Goal: Browse casually: Explore the website without a specific task or goal

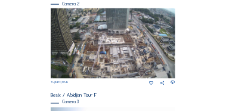
scroll to position [215, 0]
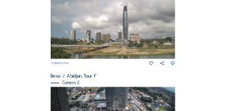
scroll to position [179, 0]
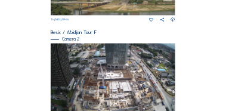
click at [97, 62] on img at bounding box center [114, 79] width 126 height 71
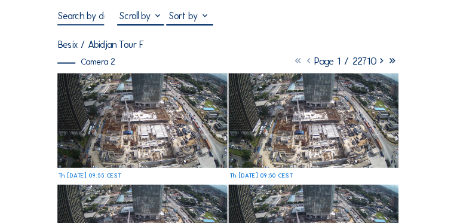
scroll to position [60, 0]
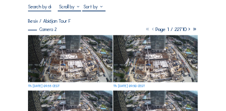
click at [82, 70] on img at bounding box center [70, 58] width 84 height 47
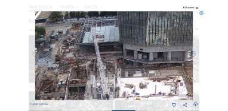
drag, startPoint x: 124, startPoint y: 48, endPoint x: 142, endPoint y: 91, distance: 46.4
click at [142, 91] on img at bounding box center [114, 55] width 158 height 89
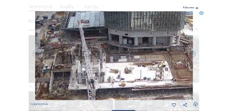
drag, startPoint x: 155, startPoint y: 73, endPoint x: 142, endPoint y: 57, distance: 20.8
click at [142, 57] on img at bounding box center [114, 55] width 158 height 89
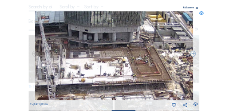
drag, startPoint x: 151, startPoint y: 67, endPoint x: 111, endPoint y: 63, distance: 40.3
click at [111, 63] on img at bounding box center [114, 55] width 158 height 89
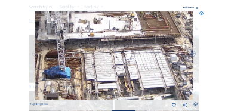
drag, startPoint x: 142, startPoint y: 85, endPoint x: 151, endPoint y: 39, distance: 46.3
click at [151, 39] on img at bounding box center [114, 55] width 158 height 89
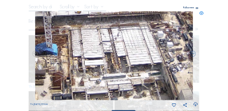
drag, startPoint x: 153, startPoint y: 78, endPoint x: 140, endPoint y: 54, distance: 26.8
click at [140, 54] on img at bounding box center [114, 55] width 158 height 89
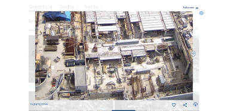
drag, startPoint x: 120, startPoint y: 79, endPoint x: 134, endPoint y: 44, distance: 37.8
click at [134, 44] on img at bounding box center [114, 55] width 158 height 89
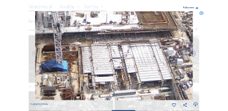
drag, startPoint x: 146, startPoint y: 25, endPoint x: 143, endPoint y: 80, distance: 55.7
click at [143, 80] on img at bounding box center [114, 55] width 158 height 89
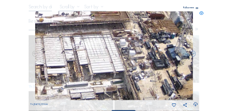
drag, startPoint x: 139, startPoint y: 52, endPoint x: 90, endPoint y: 40, distance: 49.9
click at [90, 40] on img at bounding box center [114, 55] width 158 height 89
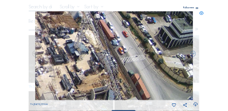
drag, startPoint x: 109, startPoint y: 58, endPoint x: 16, endPoint y: 51, distance: 93.5
click at [16, 51] on div "Scroll to travel through time | Press 'Alt' Button + Scroll to Zoom | Click and…" at bounding box center [114, 55] width 228 height 111
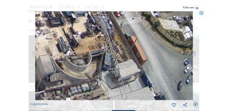
drag, startPoint x: 76, startPoint y: 45, endPoint x: 60, endPoint y: 37, distance: 18.7
click at [60, 37] on img at bounding box center [114, 55] width 158 height 89
click at [136, 41] on img at bounding box center [114, 55] width 158 height 89
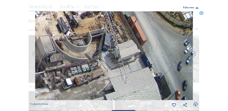
drag, startPoint x: 168, startPoint y: 88, endPoint x: 105, endPoint y: 33, distance: 83.5
click at [105, 33] on img at bounding box center [114, 55] width 158 height 89
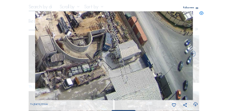
drag, startPoint x: 127, startPoint y: 79, endPoint x: 126, endPoint y: 41, distance: 38.9
click at [126, 41] on img at bounding box center [114, 55] width 158 height 89
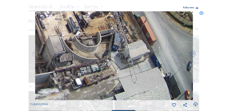
drag, startPoint x: 91, startPoint y: 82, endPoint x: 133, endPoint y: 38, distance: 60.9
click at [133, 38] on img at bounding box center [114, 55] width 158 height 89
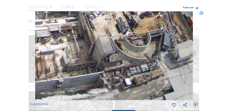
drag, startPoint x: 104, startPoint y: 73, endPoint x: 167, endPoint y: 50, distance: 67.3
click at [167, 50] on img at bounding box center [114, 55] width 158 height 89
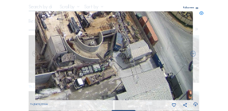
drag, startPoint x: 179, startPoint y: 70, endPoint x: 84, endPoint y: 41, distance: 99.4
click at [84, 41] on img at bounding box center [114, 55] width 158 height 89
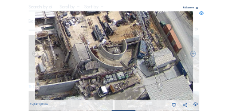
drag, startPoint x: 124, startPoint y: 67, endPoint x: 188, endPoint y: 90, distance: 67.5
click at [188, 90] on img at bounding box center [114, 55] width 158 height 89
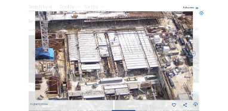
drag, startPoint x: 123, startPoint y: 45, endPoint x: 151, endPoint y: 91, distance: 53.1
click at [151, 91] on img at bounding box center [114, 55] width 158 height 89
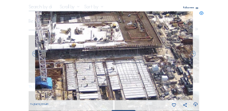
drag, startPoint x: 133, startPoint y: 59, endPoint x: 146, endPoint y: 84, distance: 28.6
click at [146, 85] on img at bounding box center [114, 55] width 158 height 89
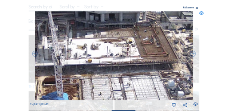
drag, startPoint x: 110, startPoint y: 48, endPoint x: 111, endPoint y: 36, distance: 11.4
click at [111, 36] on img at bounding box center [114, 55] width 158 height 89
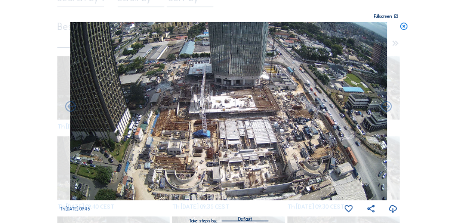
click at [221, 99] on img at bounding box center [228, 111] width 317 height 178
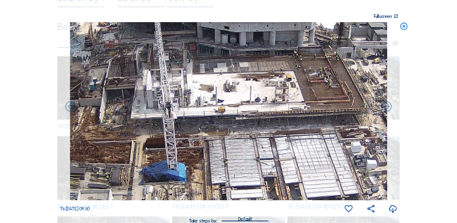
drag, startPoint x: 241, startPoint y: 96, endPoint x: 222, endPoint y: 61, distance: 39.3
click at [224, 61] on img at bounding box center [228, 111] width 317 height 178
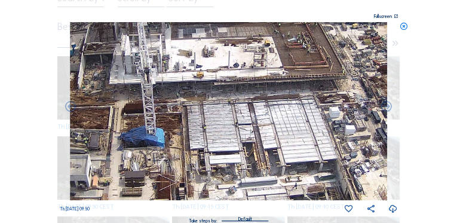
drag, startPoint x: 274, startPoint y: 122, endPoint x: 234, endPoint y: 116, distance: 40.5
click at [226, 111] on img at bounding box center [228, 111] width 317 height 178
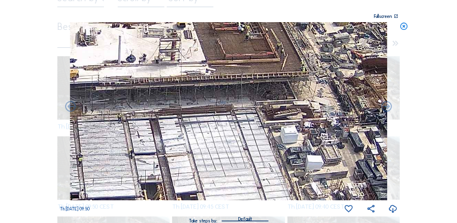
drag, startPoint x: 249, startPoint y: 110, endPoint x: 173, endPoint y: 140, distance: 81.8
click at [173, 111] on img at bounding box center [228, 111] width 317 height 178
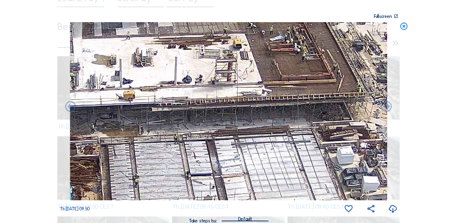
drag, startPoint x: 198, startPoint y: 144, endPoint x: 253, endPoint y: 172, distance: 60.9
click at [226, 111] on img at bounding box center [228, 111] width 317 height 178
